Goal: Entertainment & Leisure: Browse casually

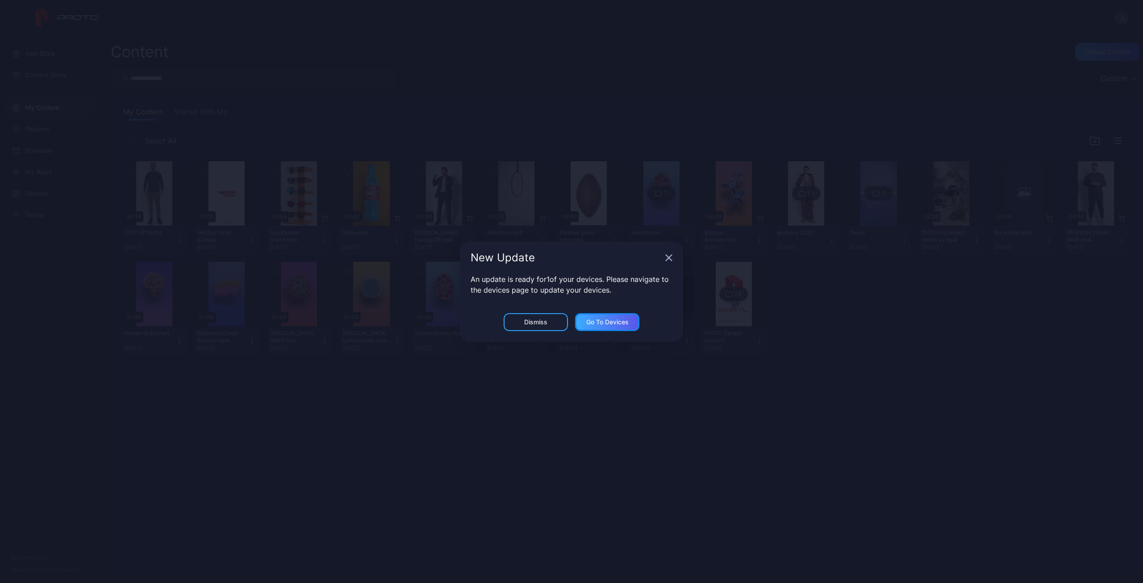
click at [593, 324] on div "Go to devices" at bounding box center [607, 321] width 42 height 7
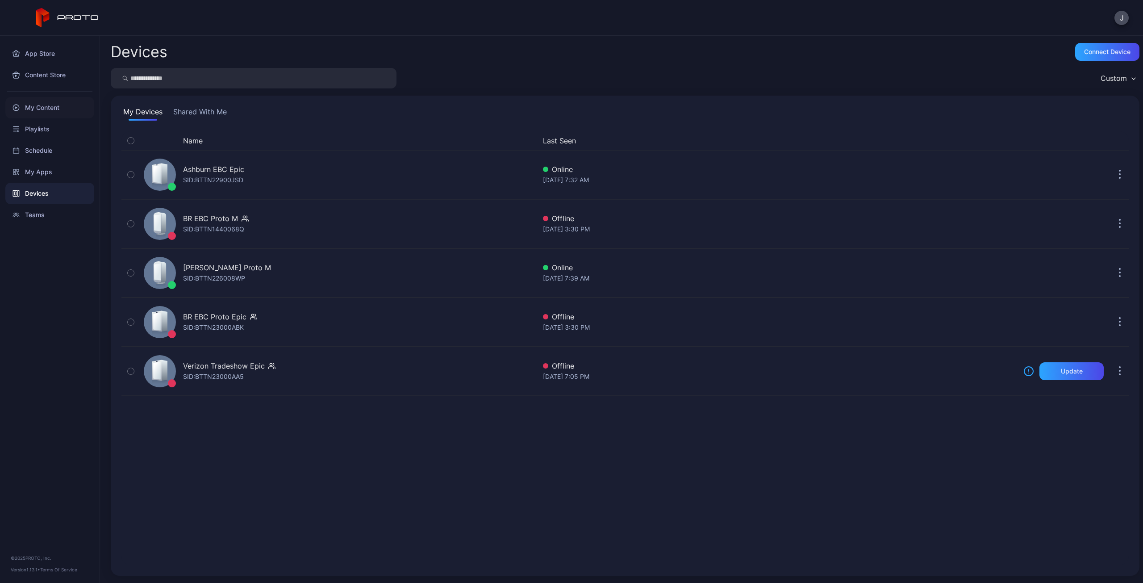
click at [36, 106] on div "My Content" at bounding box center [49, 107] width 89 height 21
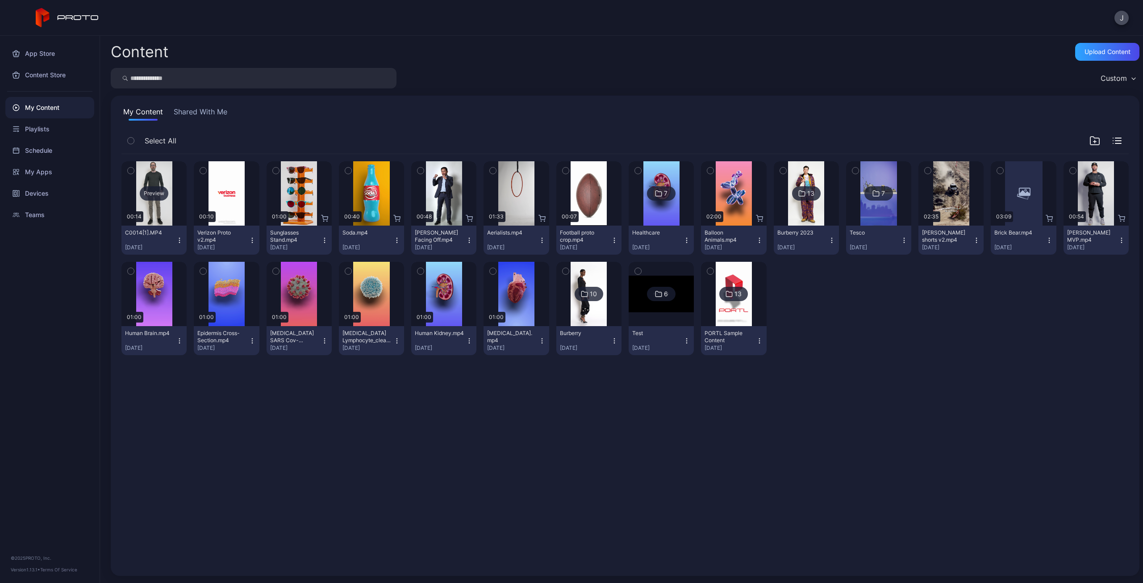
click at [152, 192] on div "Preview" at bounding box center [154, 193] width 29 height 14
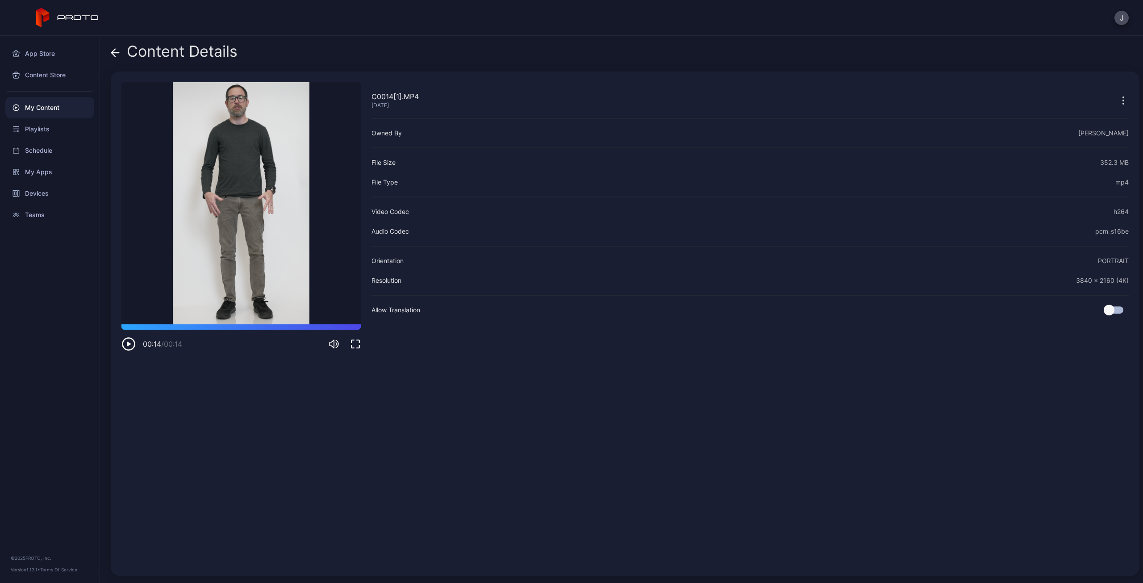
click at [39, 110] on div "My Content" at bounding box center [49, 107] width 89 height 21
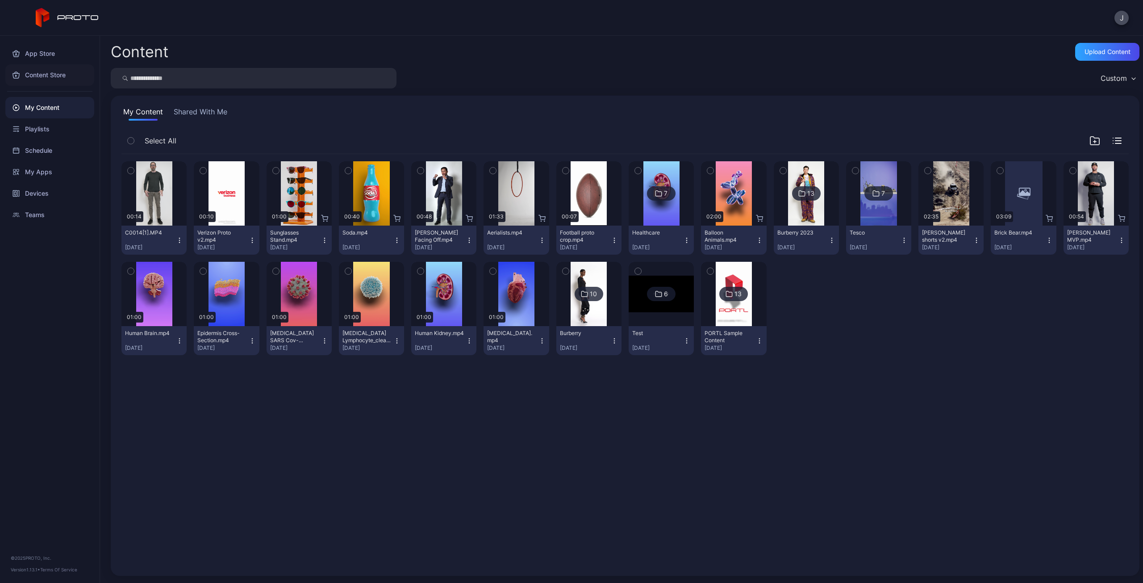
click at [38, 76] on div "Content Store" at bounding box center [49, 74] width 89 height 21
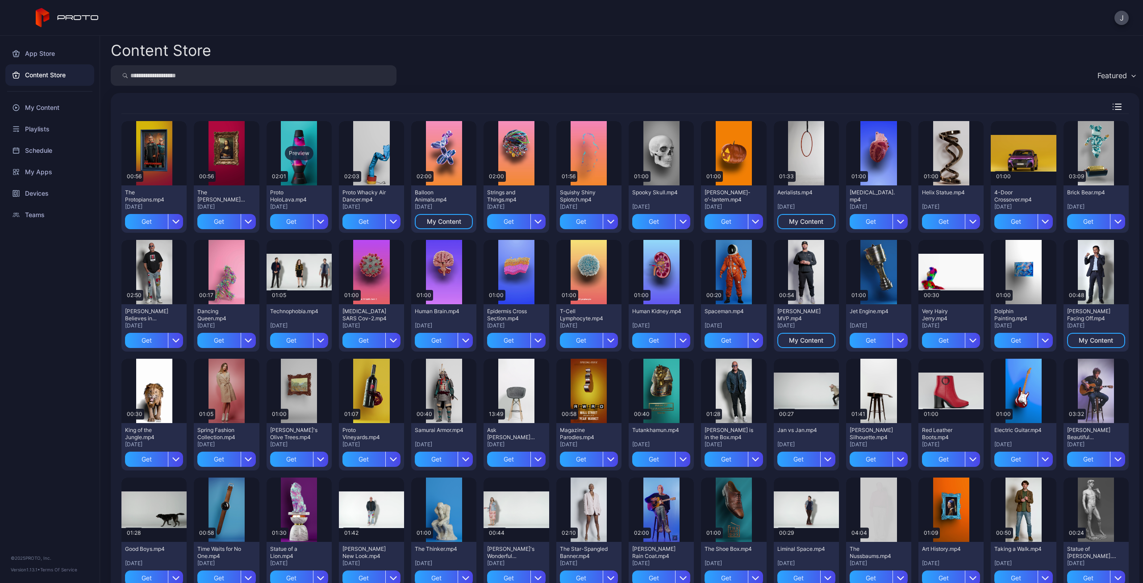
click at [298, 154] on div "Preview" at bounding box center [299, 153] width 29 height 14
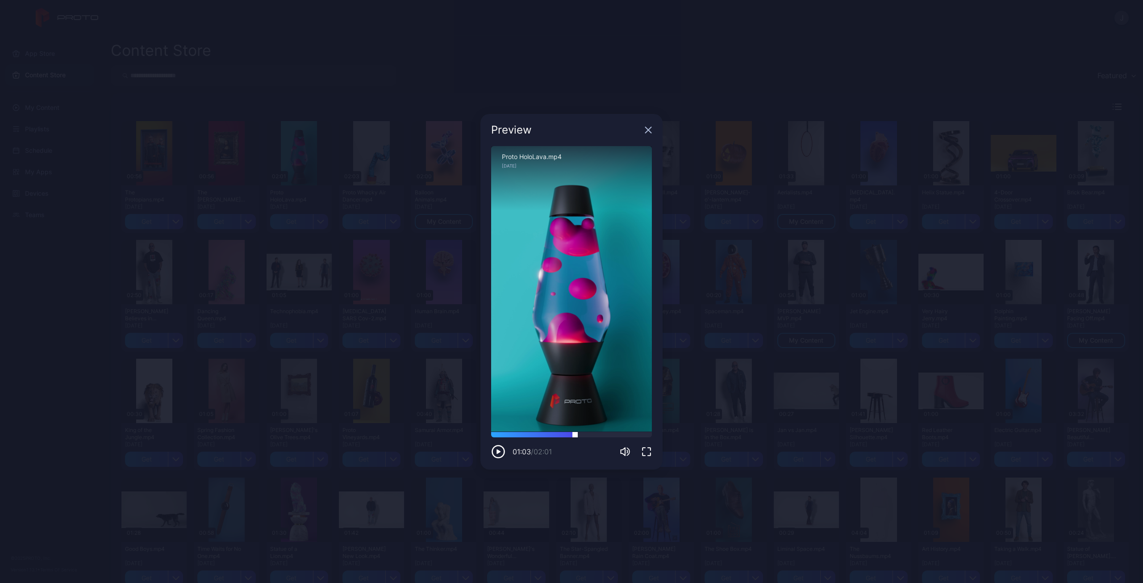
click at [575, 434] on div at bounding box center [571, 434] width 161 height 5
click at [649, 129] on icon "button" at bounding box center [648, 129] width 7 height 7
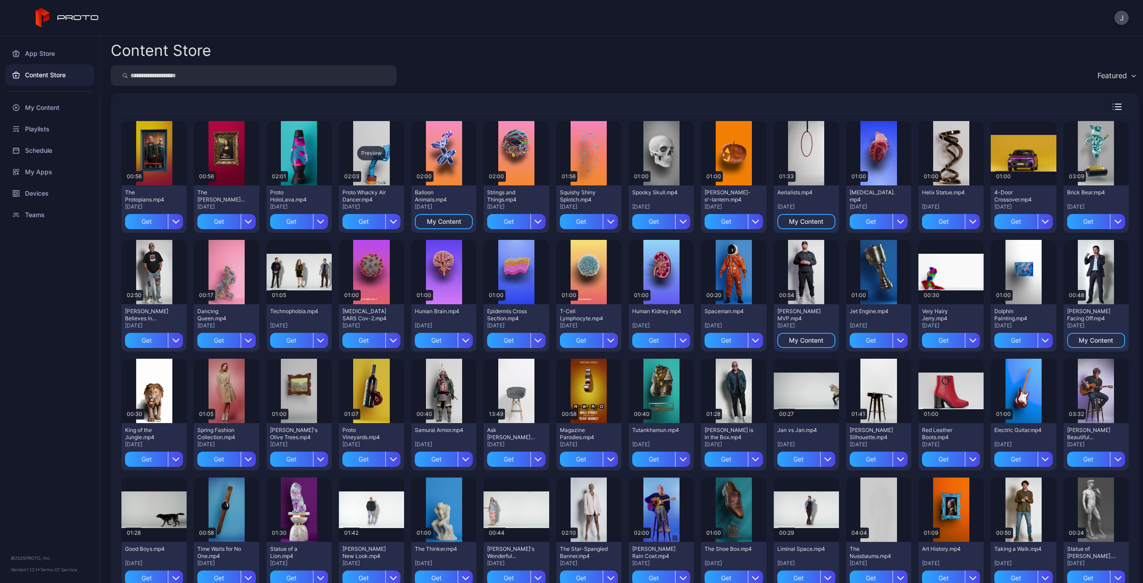
click at [365, 147] on div "Preview" at bounding box center [371, 153] width 29 height 14
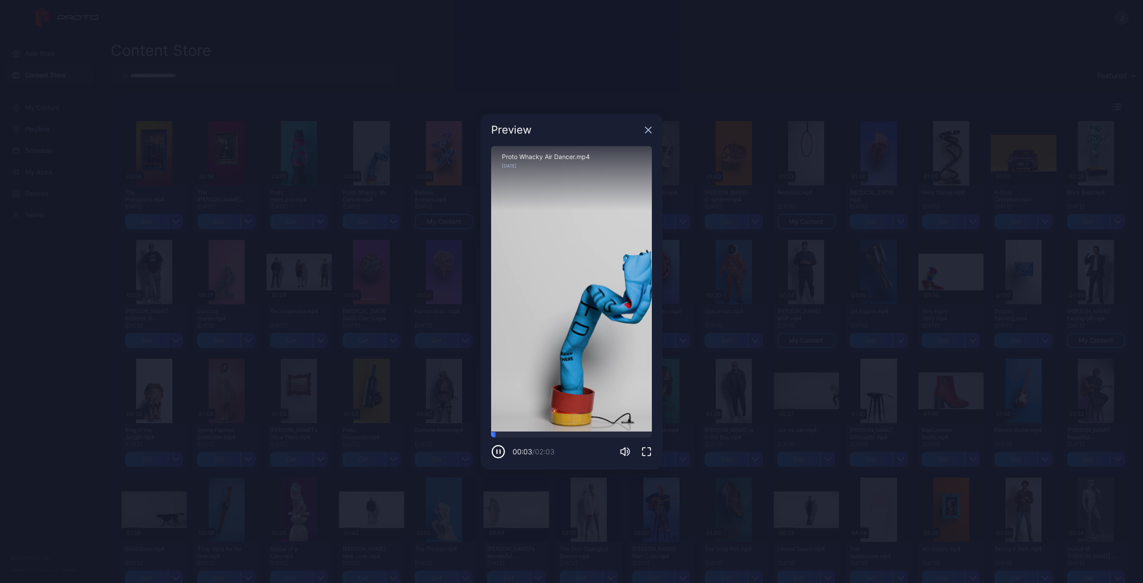
click at [650, 130] on icon "button" at bounding box center [648, 129] width 7 height 7
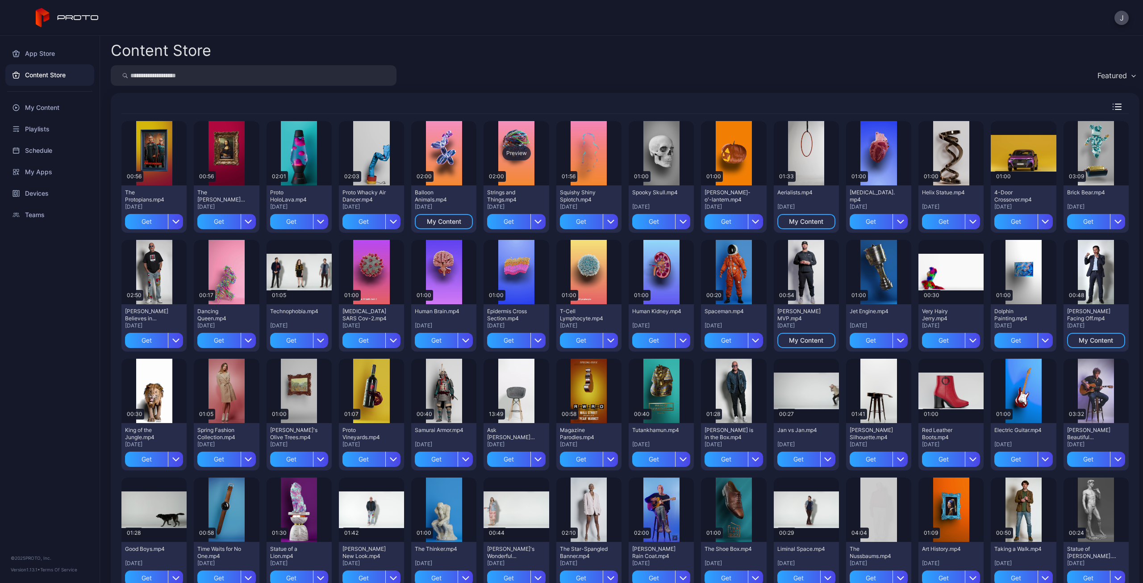
click at [511, 153] on div "Preview" at bounding box center [516, 153] width 29 height 14
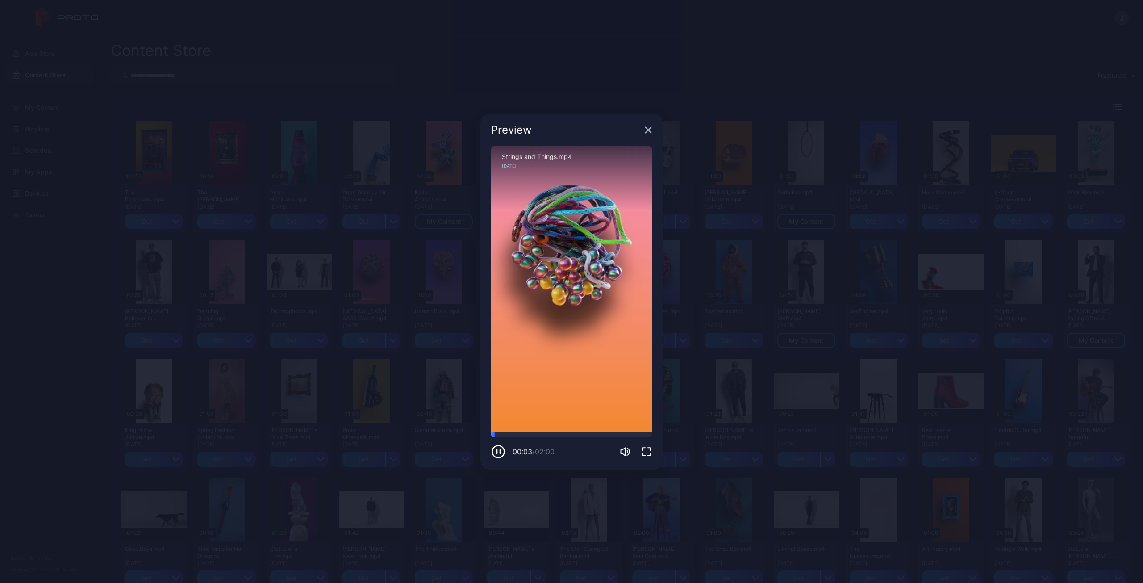
click at [649, 131] on icon "button" at bounding box center [649, 130] width 6 height 6
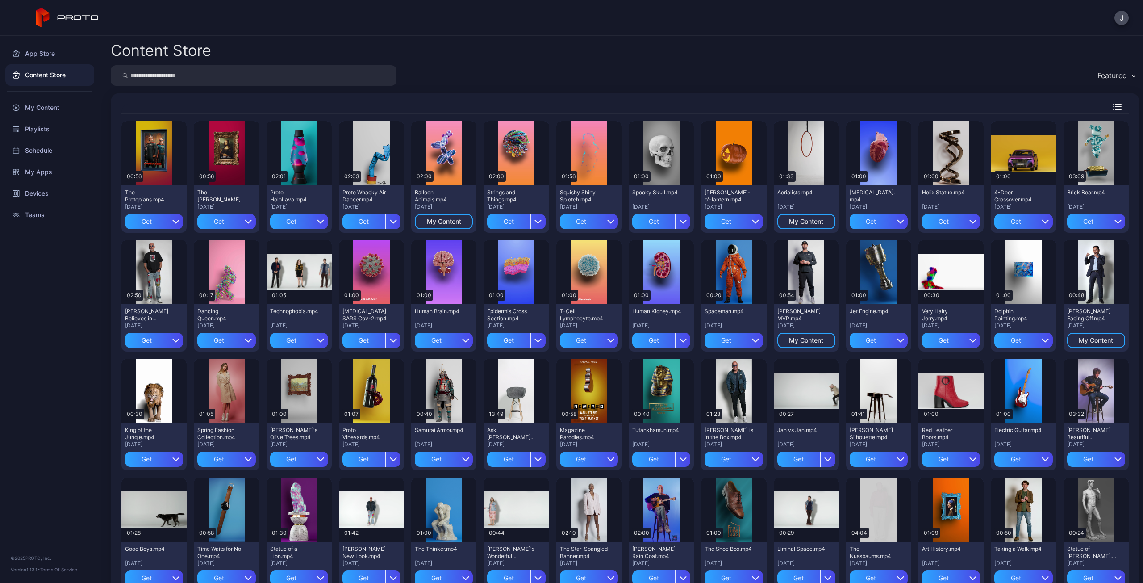
click at [1098, 80] on div "Featured" at bounding box center [1116, 75] width 46 height 13
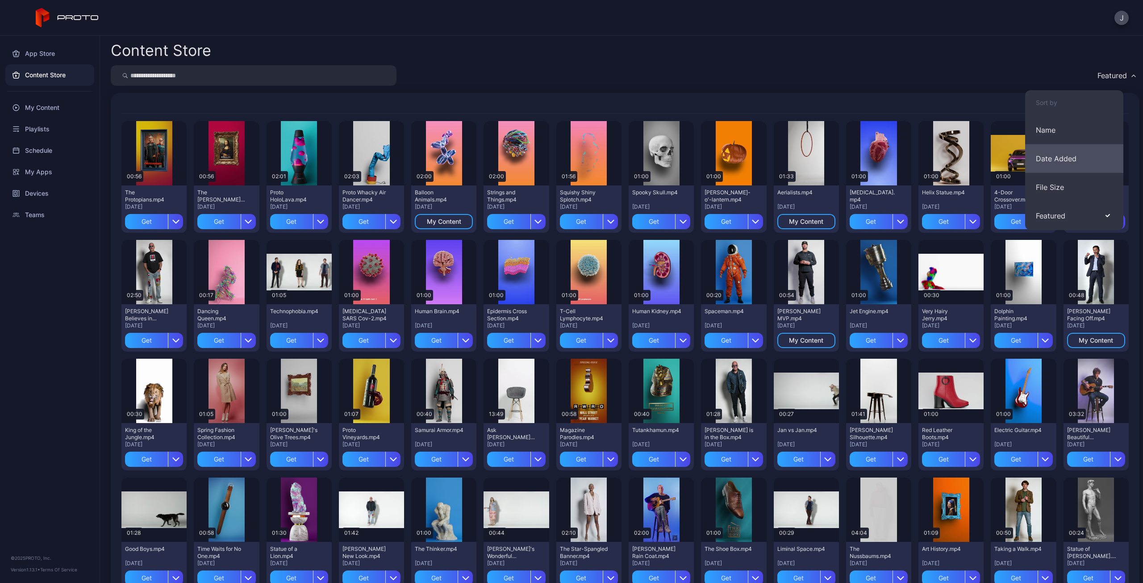
click at [1056, 165] on button "Date Added" at bounding box center [1074, 158] width 98 height 29
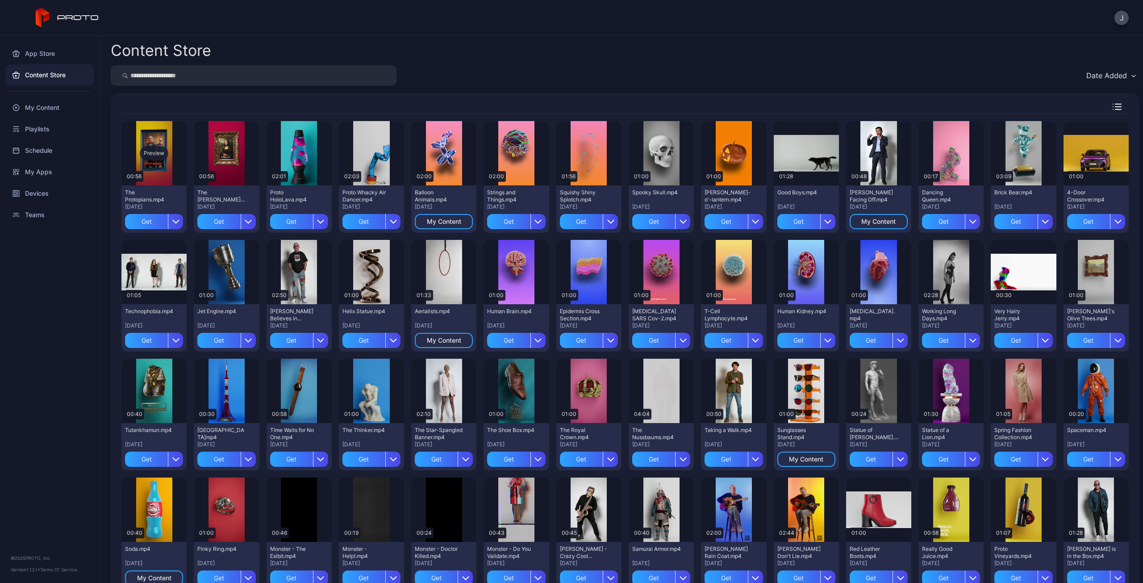
click at [151, 155] on div "Preview" at bounding box center [154, 153] width 29 height 14
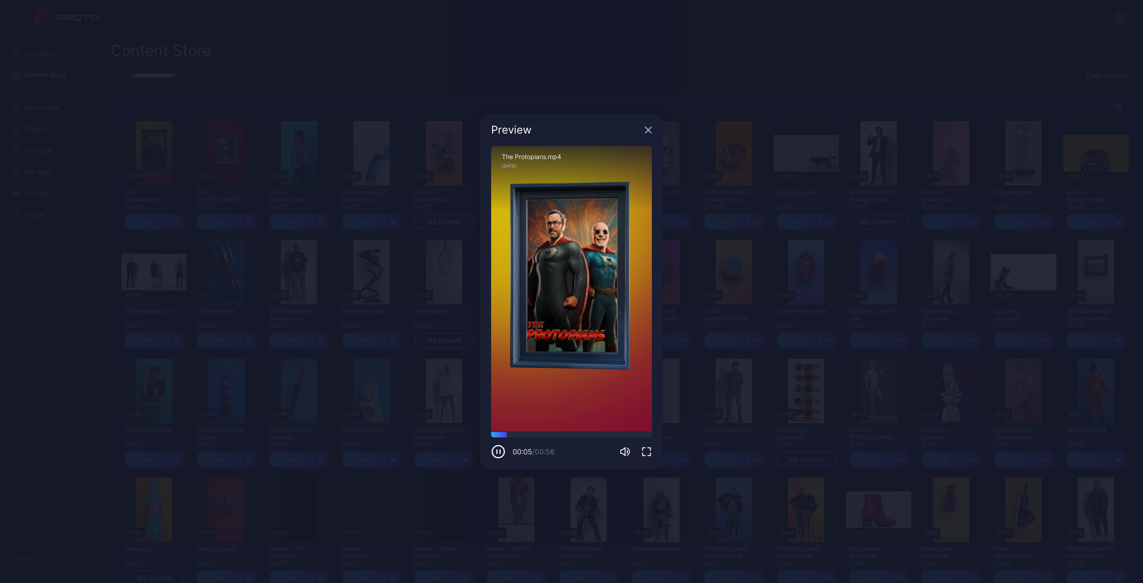
click at [648, 129] on icon "button" at bounding box center [648, 129] width 7 height 7
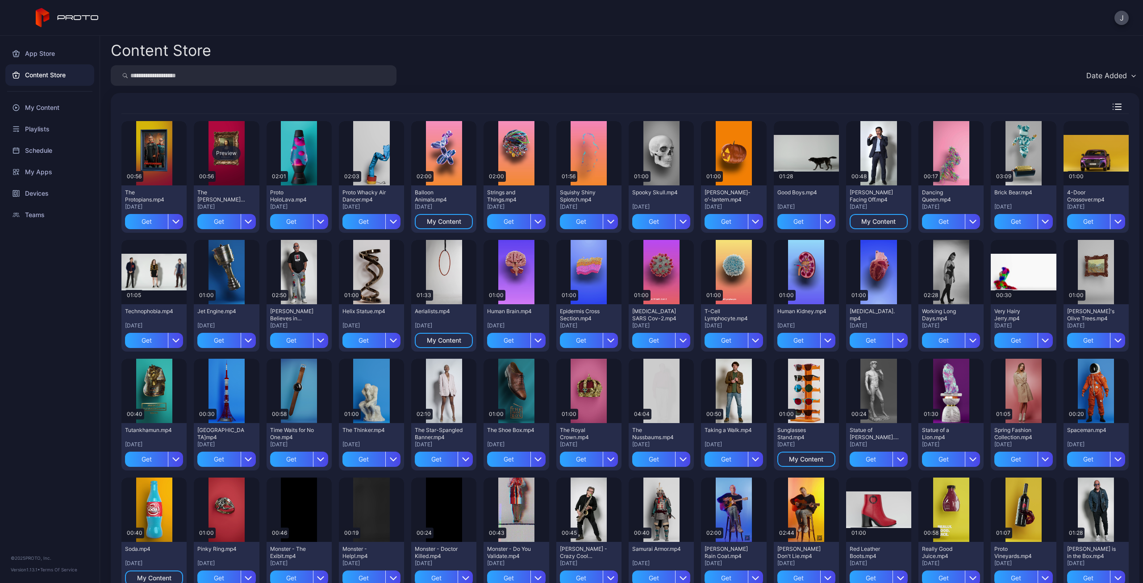
click at [224, 149] on div "Preview" at bounding box center [226, 153] width 29 height 14
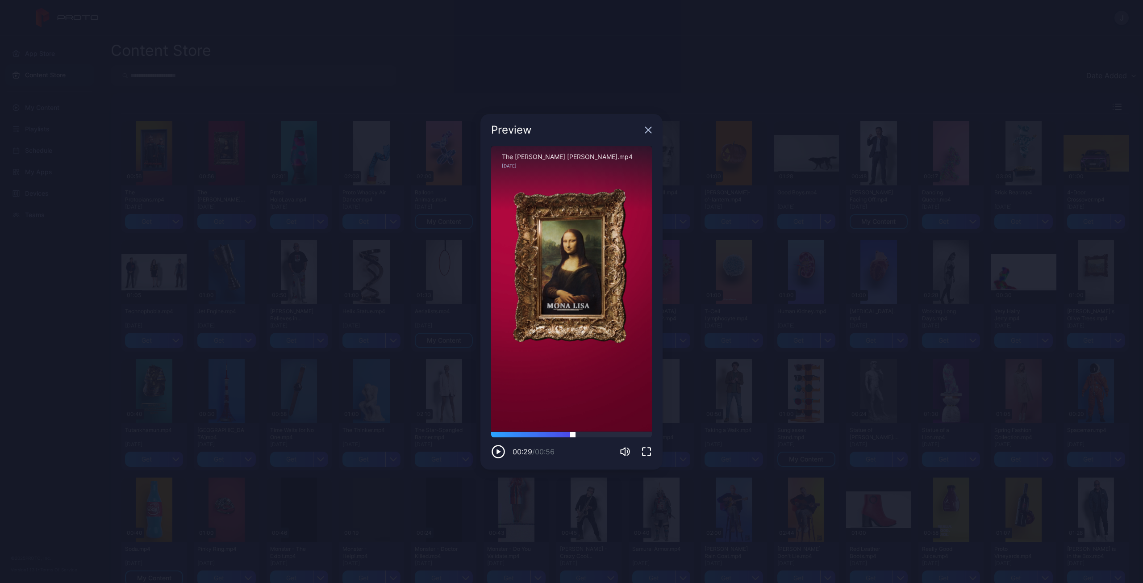
click at [574, 434] on div at bounding box center [571, 434] width 161 height 5
click at [623, 434] on div at bounding box center [571, 434] width 161 height 5
click at [648, 131] on icon "button" at bounding box center [648, 129] width 7 height 7
